Goal: Task Accomplishment & Management: Manage account settings

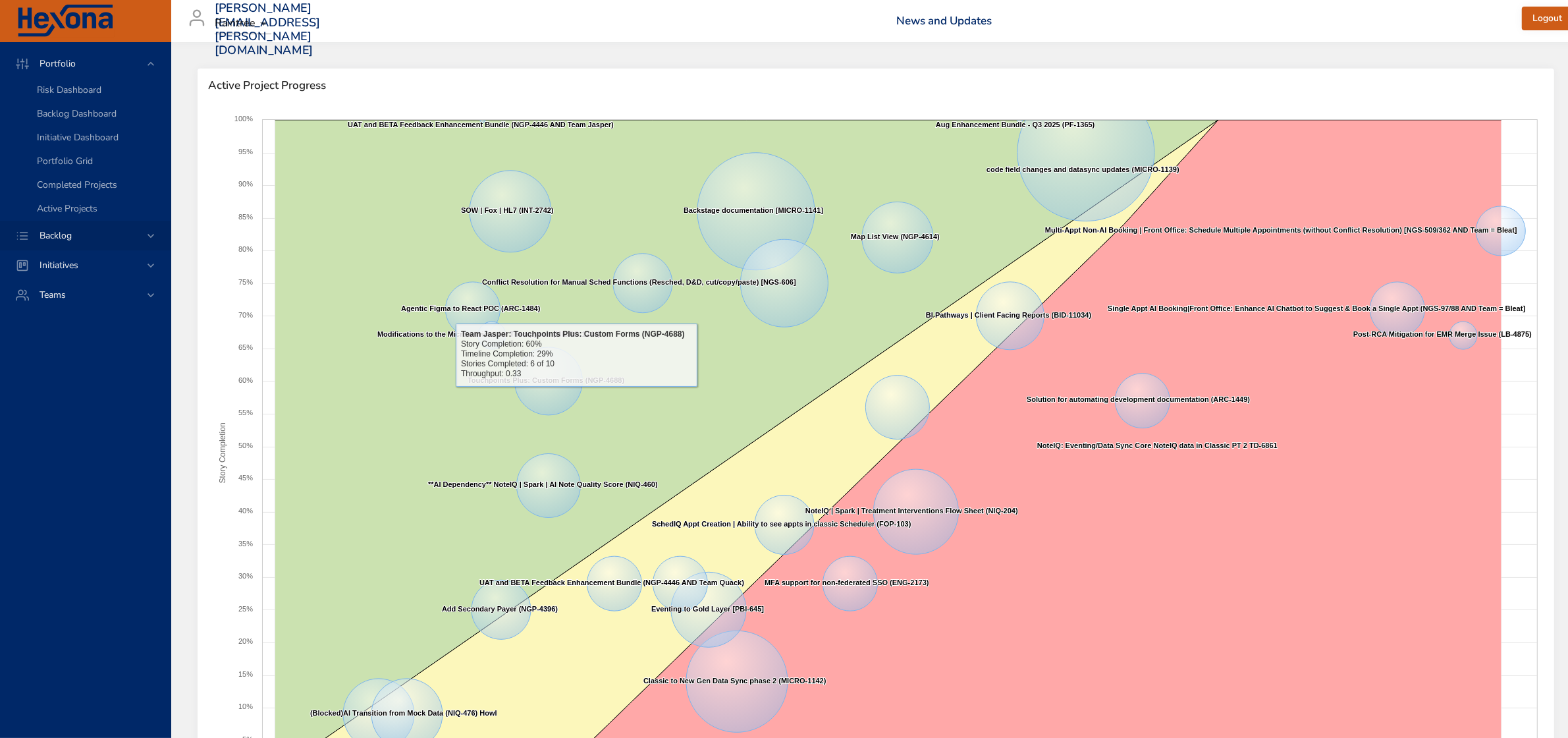
click at [149, 234] on icon at bounding box center [151, 236] width 14 height 14
click at [90, 116] on span "Backlog Details" at bounding box center [68, 119] width 63 height 13
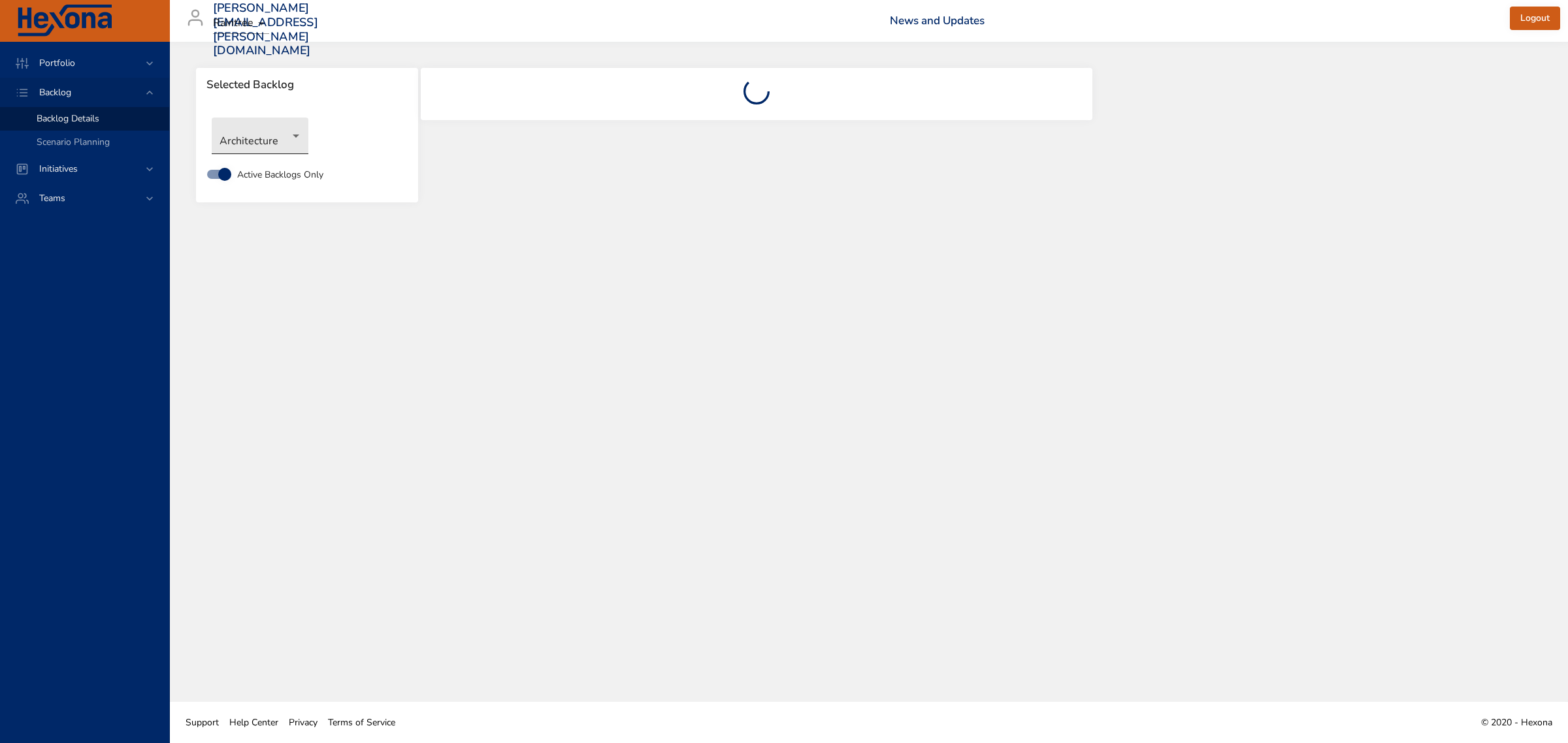
click at [296, 146] on body "Portfolio Backlog Backlog Details Scenario Planning Initiatives Teams [PERSON_N…" at bounding box center [784, 372] width 1568 height 743
click at [278, 377] on li "Revenue Cycle" at bounding box center [279, 373] width 134 height 22
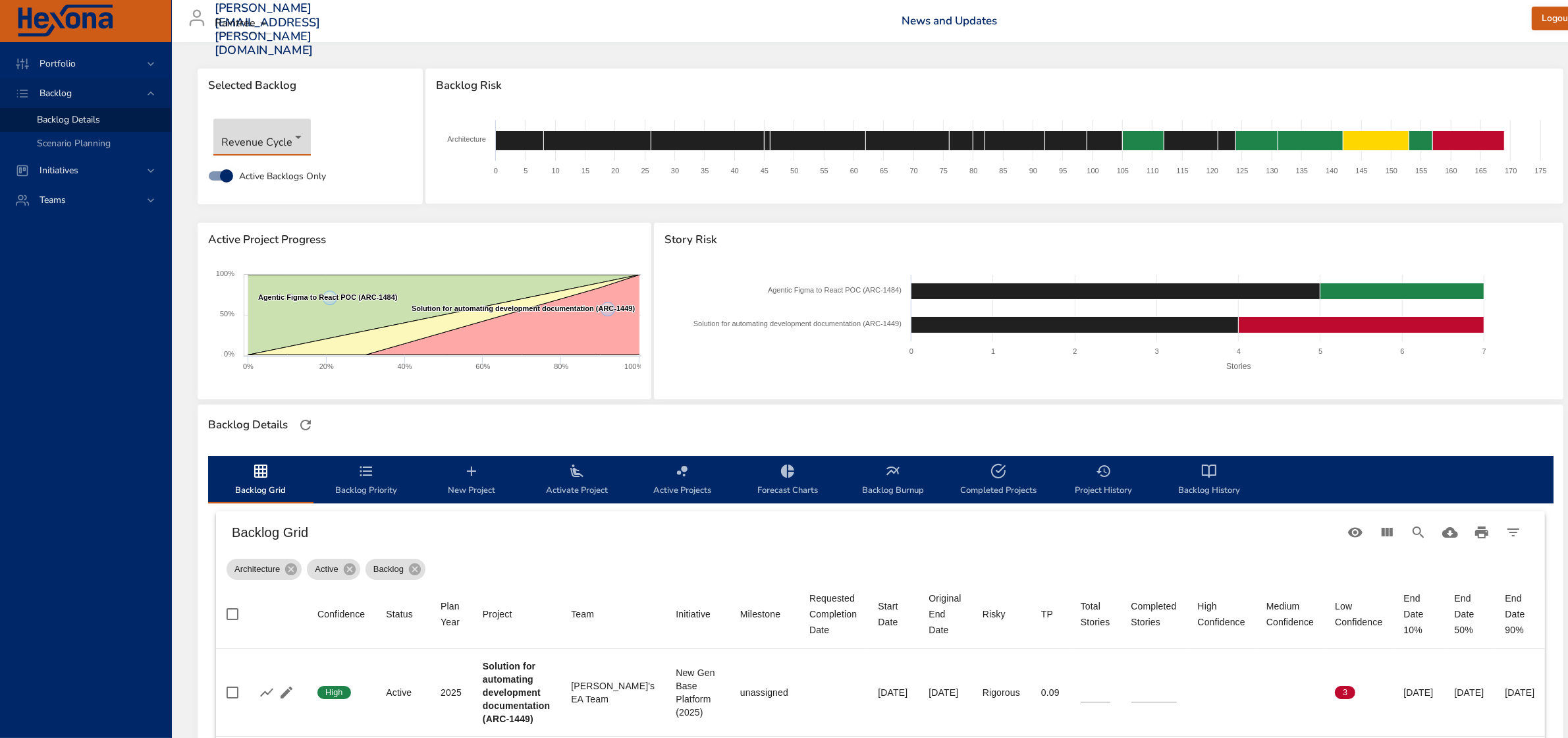
type input "*"
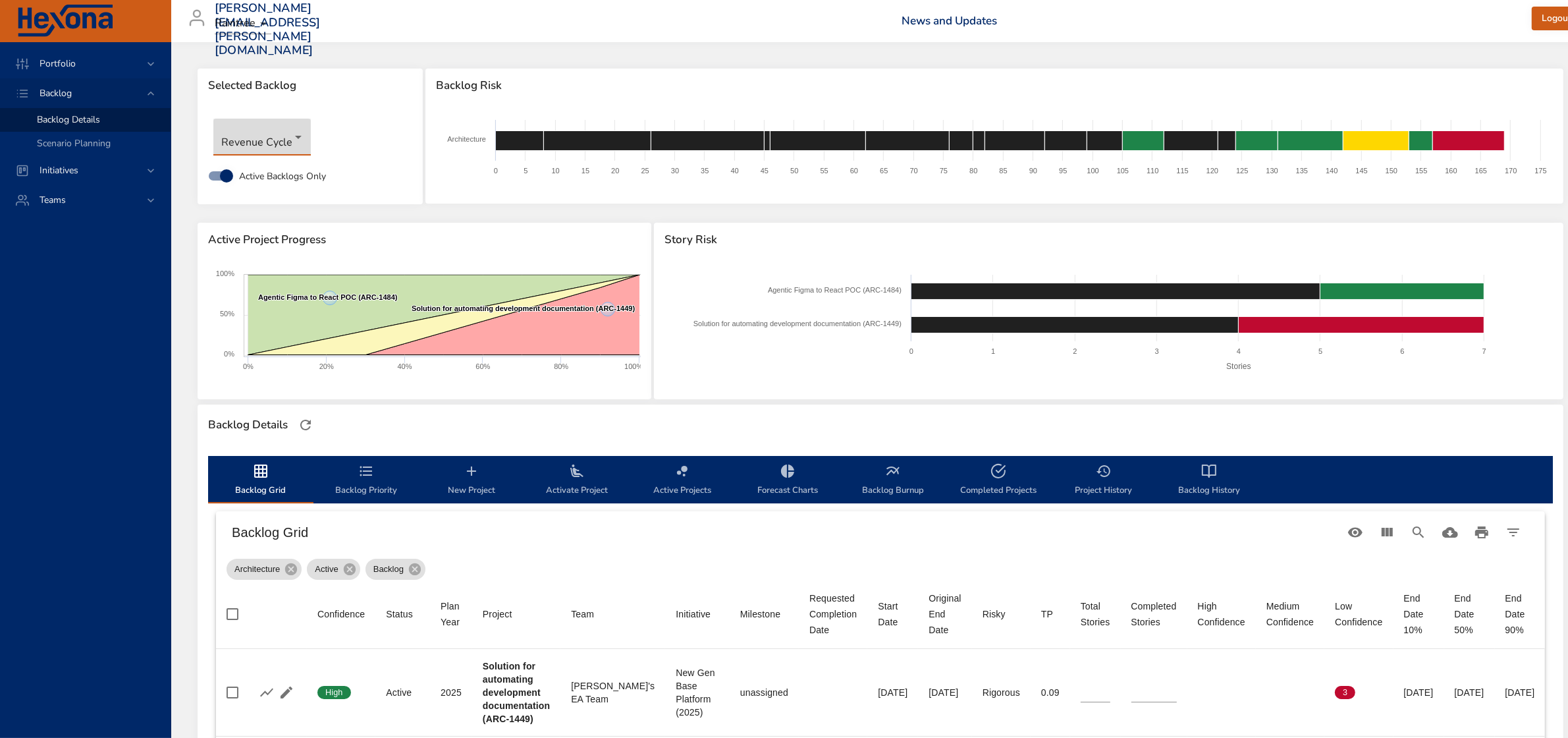
type input "*"
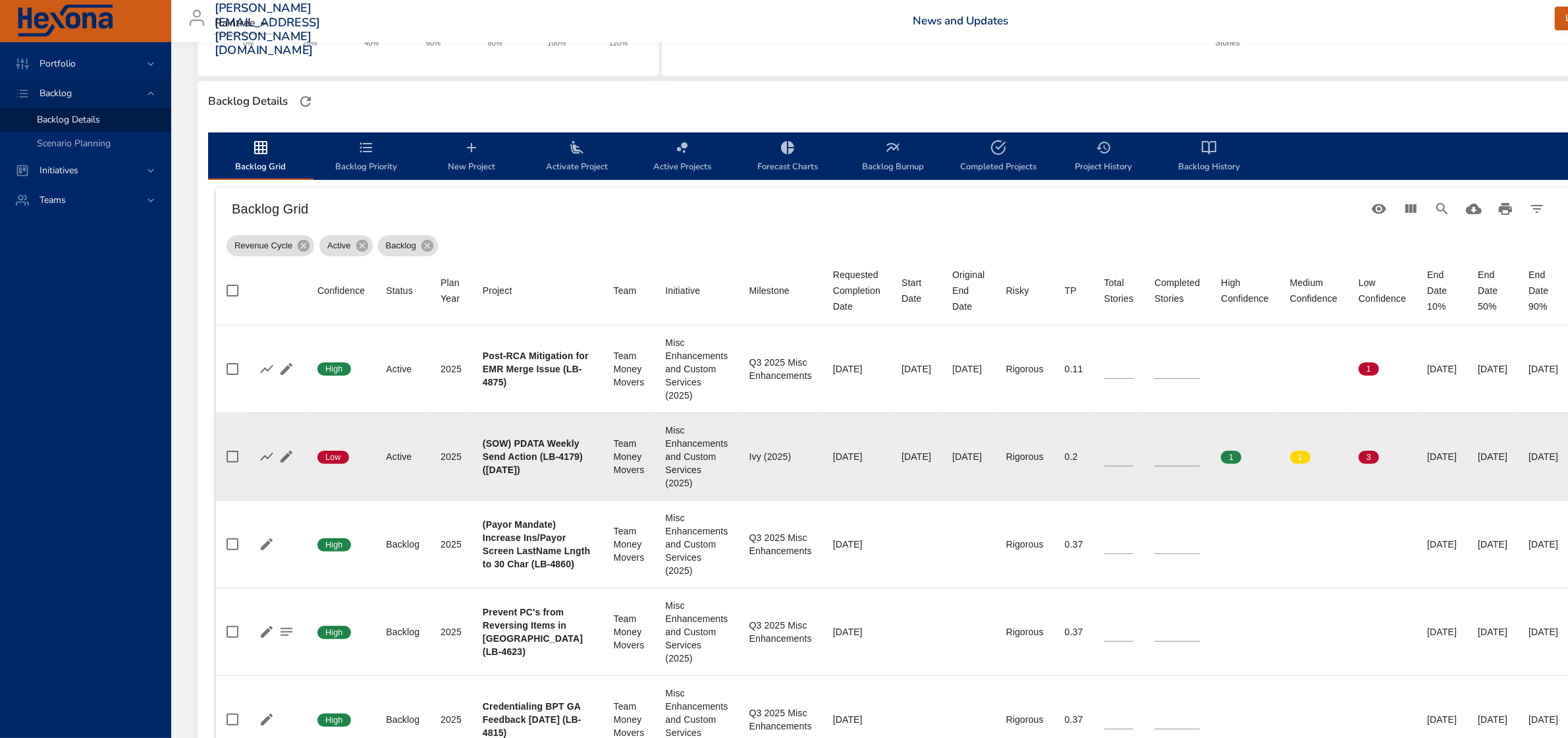
scroll to position [329, 0]
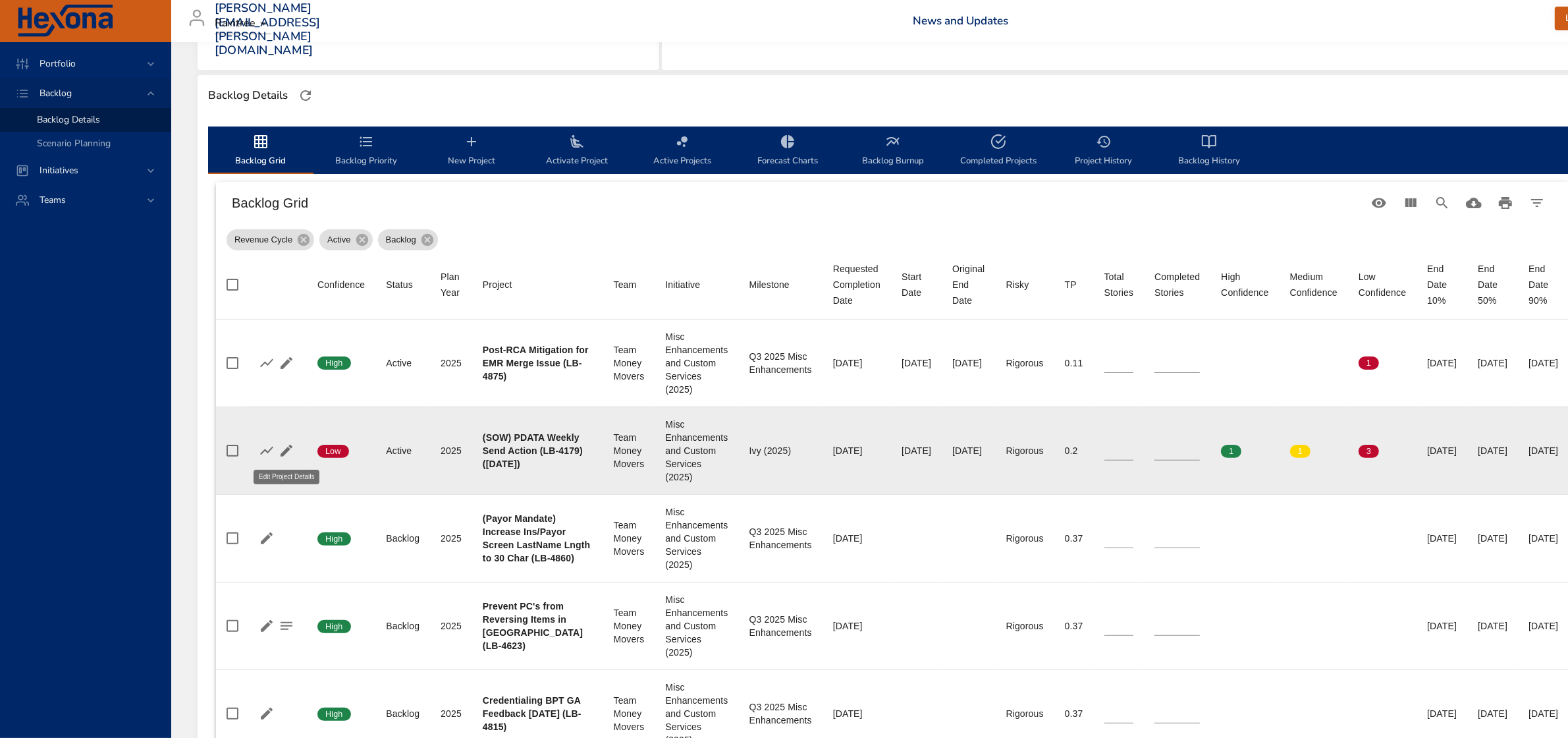
click at [285, 445] on icon "button" at bounding box center [286, 450] width 16 height 16
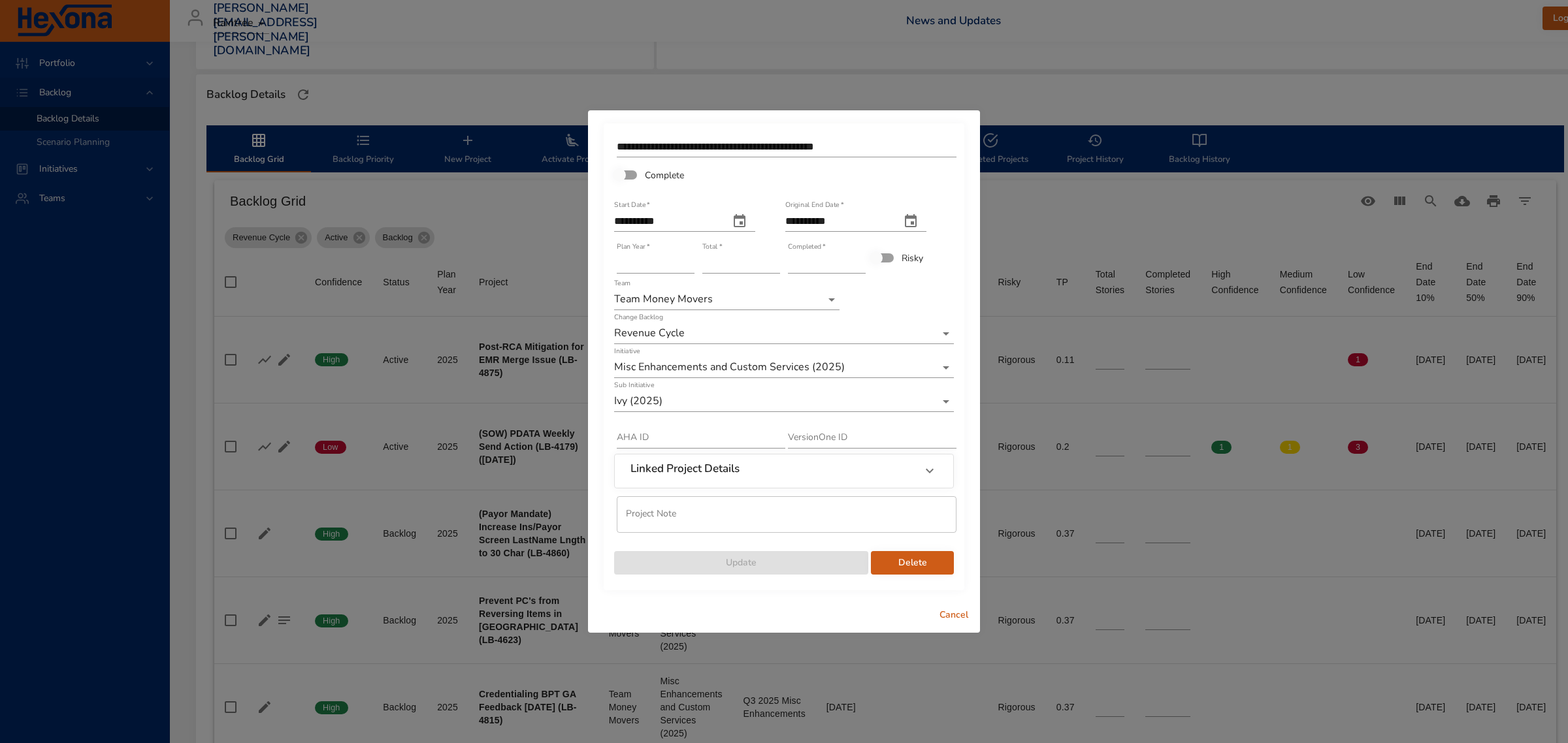
type input "*"
click at [861, 258] on input "*" at bounding box center [826, 263] width 78 height 21
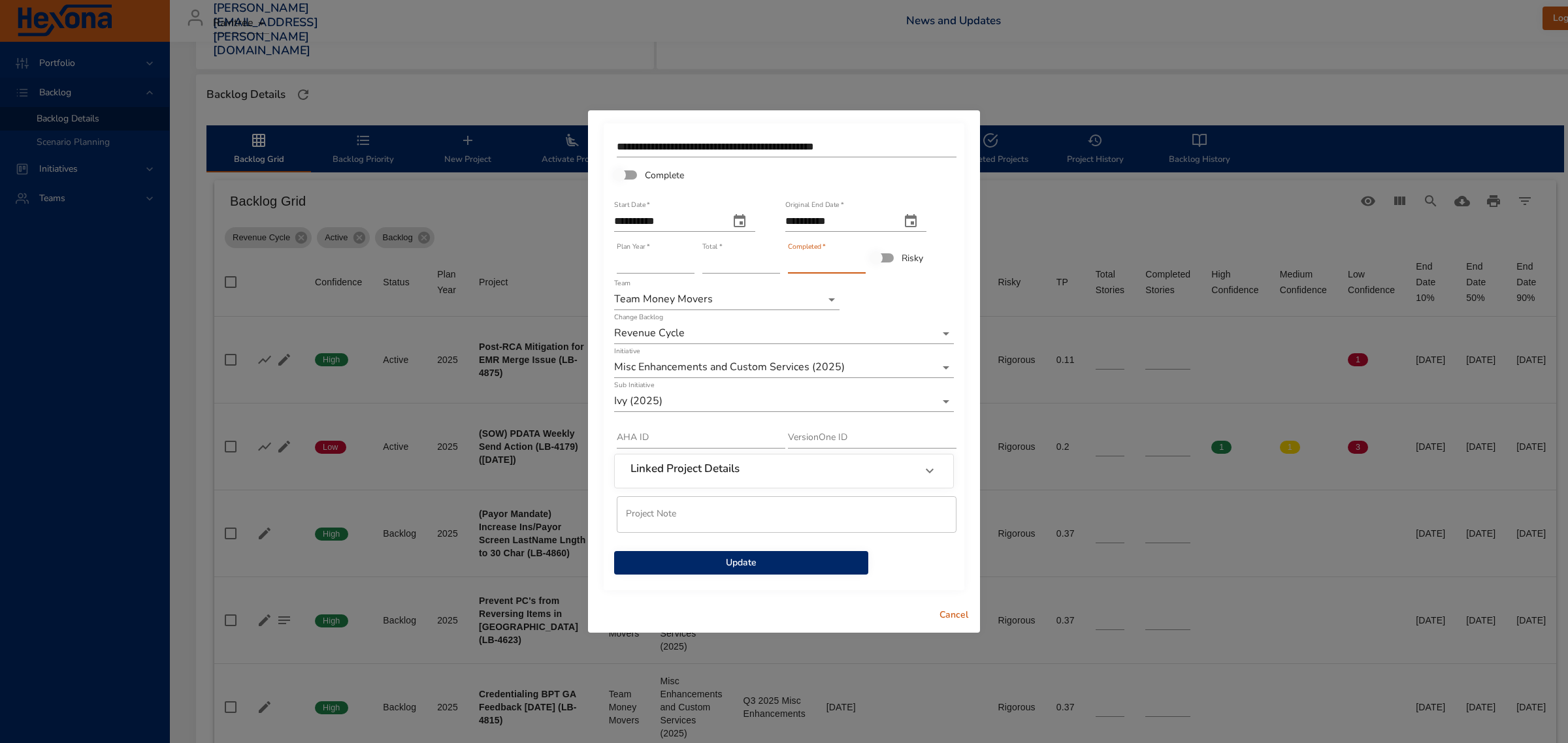
click at [733, 566] on span "Update" at bounding box center [741, 563] width 234 height 17
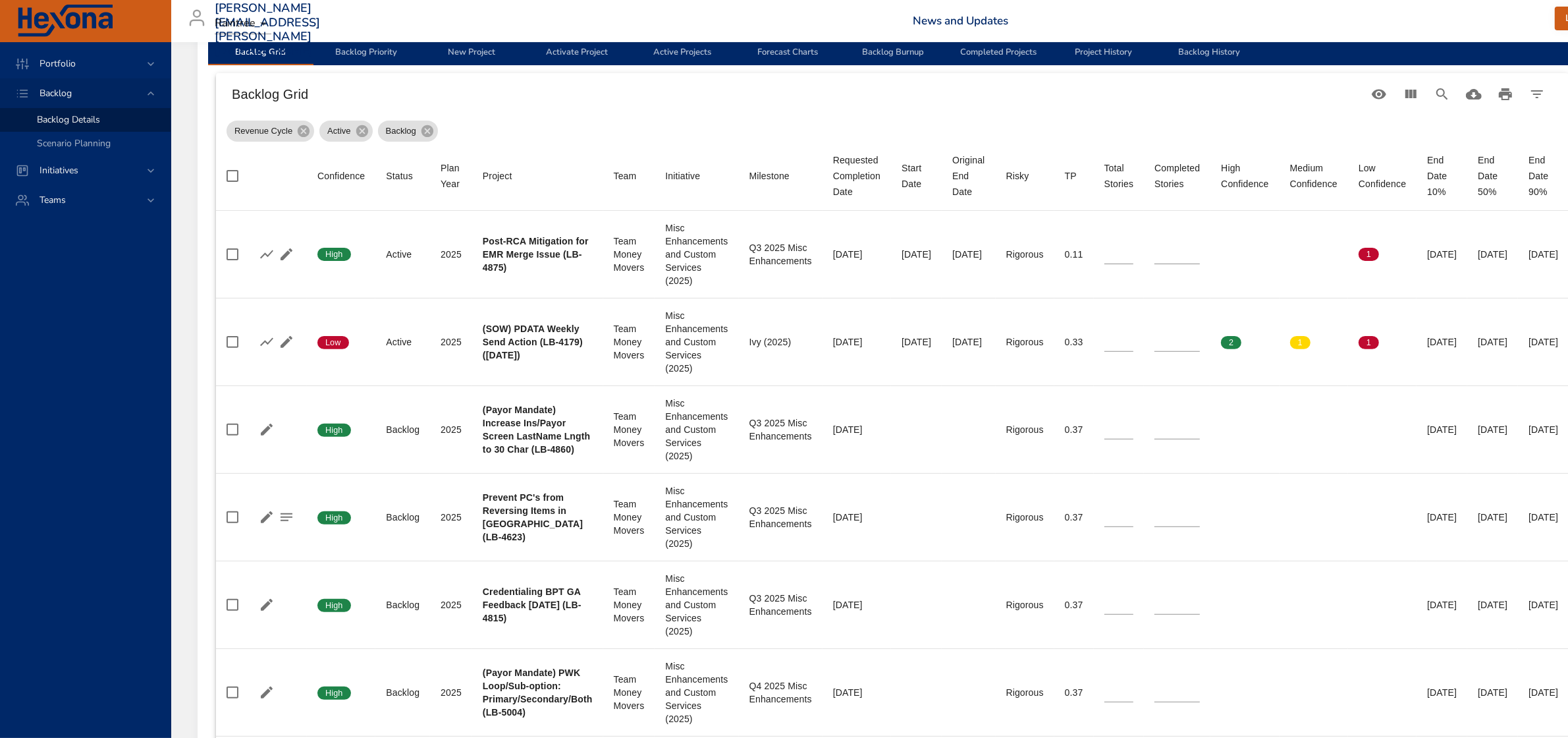
scroll to position [412, 0]
